Goal: Information Seeking & Learning: Learn about a topic

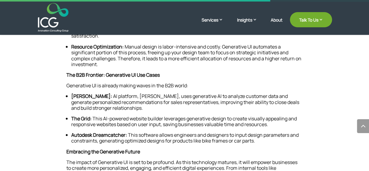
scroll to position [514, 0]
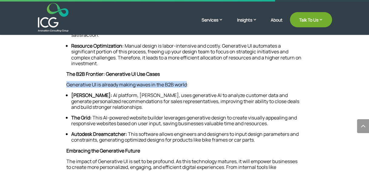
drag, startPoint x: 187, startPoint y: 84, endPoint x: 67, endPoint y: 84, distance: 119.8
click at [67, 84] on p "Generative UI is already making waves in the B2B world:" at bounding box center [184, 87] width 236 height 11
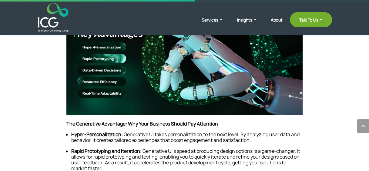
scroll to position [392, 0]
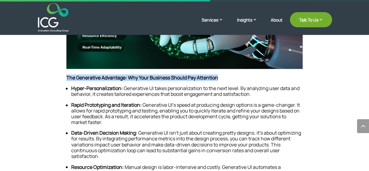
drag, startPoint x: 205, startPoint y: 77, endPoint x: 65, endPoint y: 78, distance: 140.4
click at [65, 78] on div "A new design paradigm is emerging in the dynamic world of B2B to reshape the wa…" at bounding box center [184, 97] width 295 height 656
drag, startPoint x: 65, startPoint y: 78, endPoint x: 70, endPoint y: 78, distance: 5.2
click at [65, 78] on div "A new design paradigm is emerging in the dynamic world of B2B to reshape the wa…" at bounding box center [184, 97] width 295 height 656
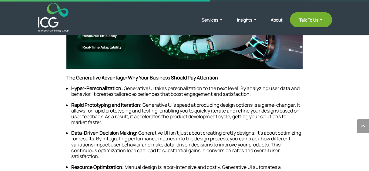
click at [135, 87] on li "Hyper-Personalization: Generative UI takes personalization to the next level. B…" at bounding box center [186, 92] width 231 height 12
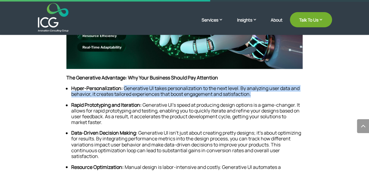
drag, startPoint x: 124, startPoint y: 88, endPoint x: 263, endPoint y: 94, distance: 139.0
click at [263, 94] on li "Hyper-Personalization: Generative UI takes personalization to the next level. B…" at bounding box center [186, 92] width 231 height 12
click at [276, 94] on li "Hyper-Personalization: Generative UI takes personalization to the next level. B…" at bounding box center [186, 92] width 231 height 12
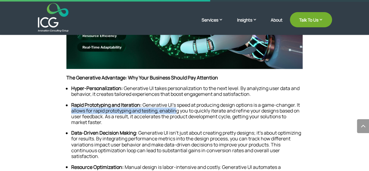
drag, startPoint x: 303, startPoint y: 107, endPoint x: 176, endPoint y: 109, distance: 127.4
click at [176, 109] on div "A new design paradigm is emerging in the dynamic world of B2B to reshape the wa…" at bounding box center [184, 97] width 295 height 656
click at [176, 109] on li "Rapid Prototyping and Iteration: Generative UI’s speed at producing design opti…" at bounding box center [186, 113] width 231 height 23
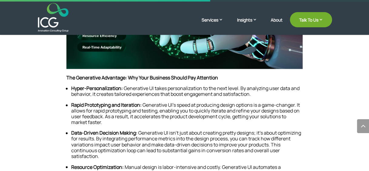
click at [197, 106] on li "Rapid Prototyping and Iteration: Generative UI’s speed at producing design opti…" at bounding box center [186, 113] width 231 height 23
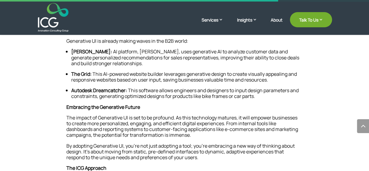
scroll to position [514, 0]
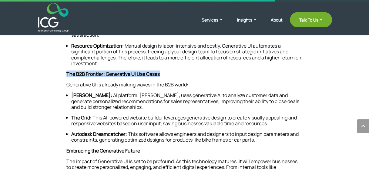
drag, startPoint x: 179, startPoint y: 74, endPoint x: 59, endPoint y: 75, distance: 119.8
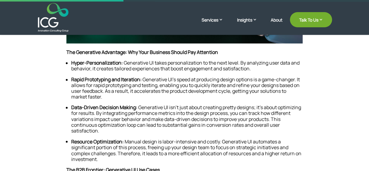
scroll to position [423, 0]
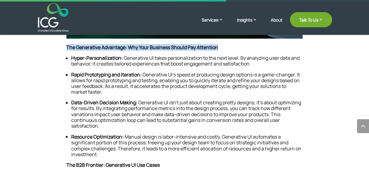
drag, startPoint x: 219, startPoint y: 49, endPoint x: 67, endPoint y: 49, distance: 151.6
click at [67, 49] on p "The Generative Advantage: Why Your Business Should Pay Attention" at bounding box center [184, 50] width 236 height 11
click at [67, 49] on strong "The Generative Advantage: Why Your Business Should Pay Attention" at bounding box center [142, 47] width 152 height 7
click at [65, 49] on div "A new design paradigm is emerging in the dynamic world of B2B to reshape the wa…" at bounding box center [184, 67] width 295 height 656
drag, startPoint x: 65, startPoint y: 48, endPoint x: 246, endPoint y: 49, distance: 180.7
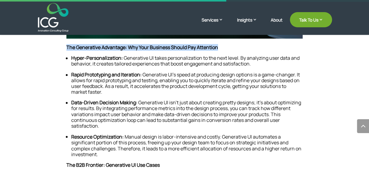
click at [246, 49] on div "A new design paradigm is emerging in the dynamic world of B2B to reshape the wa…" at bounding box center [184, 67] width 295 height 656
click at [246, 49] on p "The Generative Advantage: Why Your Business Should Pay Attention" at bounding box center [184, 50] width 236 height 11
click at [278, 49] on p "The Generative Advantage: Why Your Business Should Pay Attention" at bounding box center [184, 50] width 236 height 11
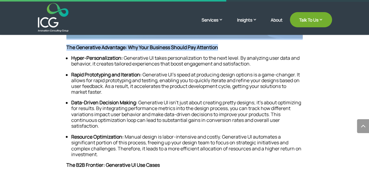
drag, startPoint x: 217, startPoint y: 45, endPoint x: 60, endPoint y: 44, distance: 156.5
click at [60, 44] on div "A new design paradigm is emerging in the dynamic world of B2B to reshape the wa…" at bounding box center [184, 67] width 295 height 656
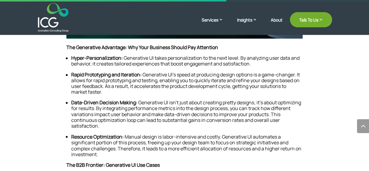
click at [91, 65] on li "Hyper-Personalization: Generative UI takes personalization to the next level. B…" at bounding box center [186, 61] width 231 height 12
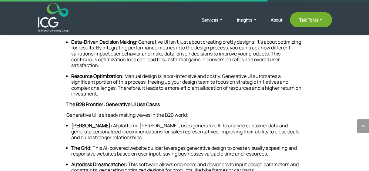
scroll to position [514, 0]
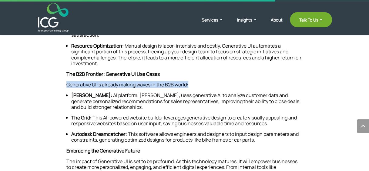
drag, startPoint x: 61, startPoint y: 85, endPoint x: 220, endPoint y: 85, distance: 159.2
click at [220, 85] on p "Generative UI is already making waves in the B2B world:" at bounding box center [184, 87] width 236 height 11
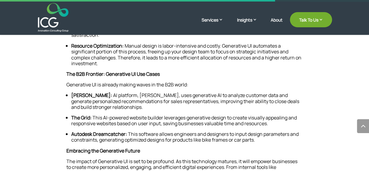
click at [123, 95] on li "Einstein: AI platform, [PERSON_NAME], uses generative AI to analyze customer da…" at bounding box center [186, 101] width 231 height 18
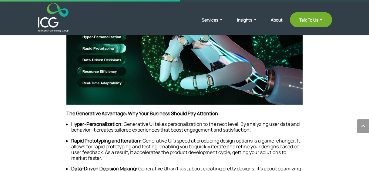
scroll to position [362, 0]
